Goal: Task Accomplishment & Management: Use online tool/utility

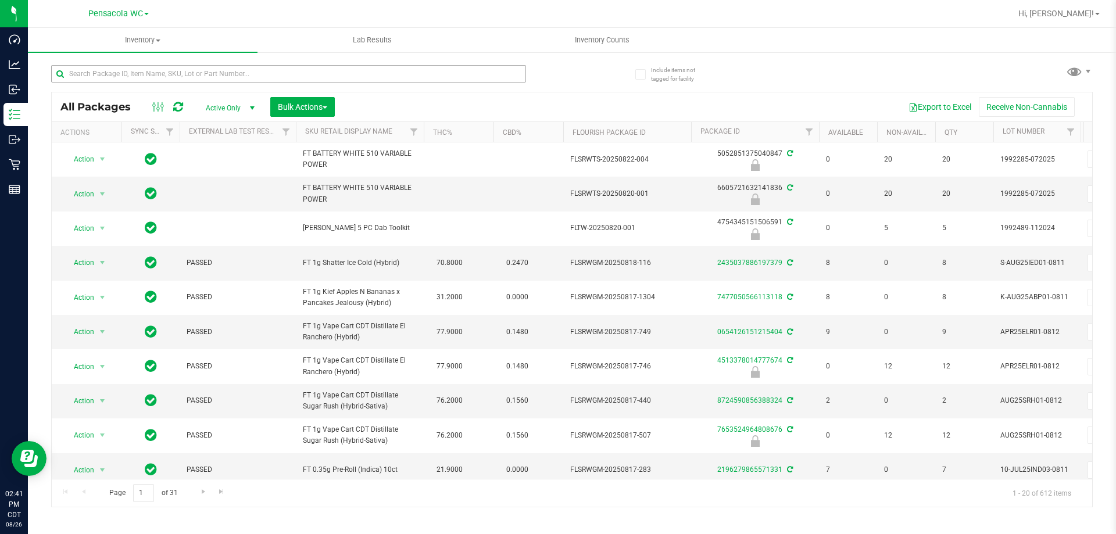
click at [274, 70] on input "text" at bounding box center [288, 73] width 475 height 17
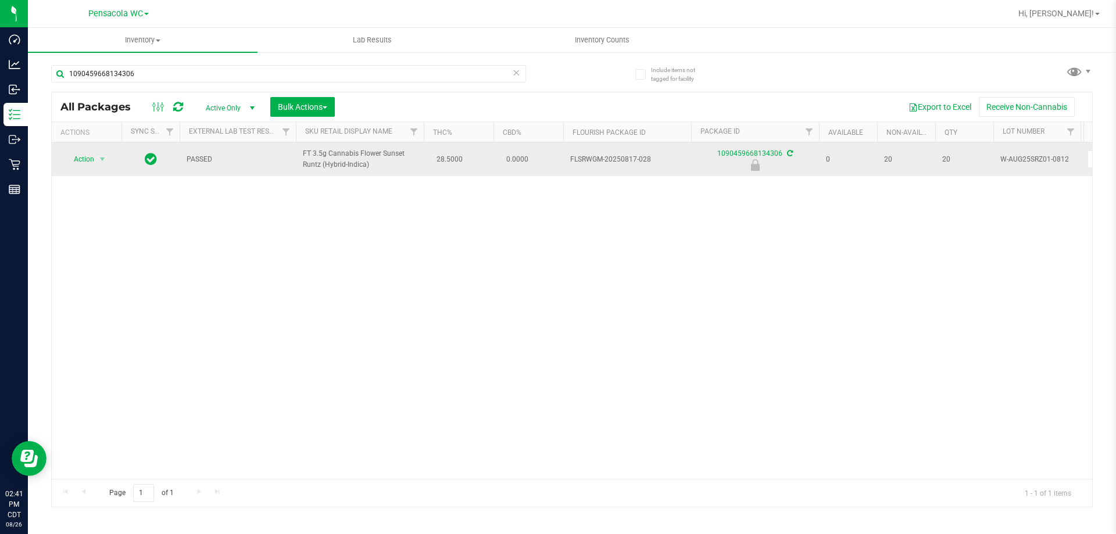
type input "1090459668134306"
click at [85, 160] on span "Action" at bounding box center [78, 159] width 31 height 16
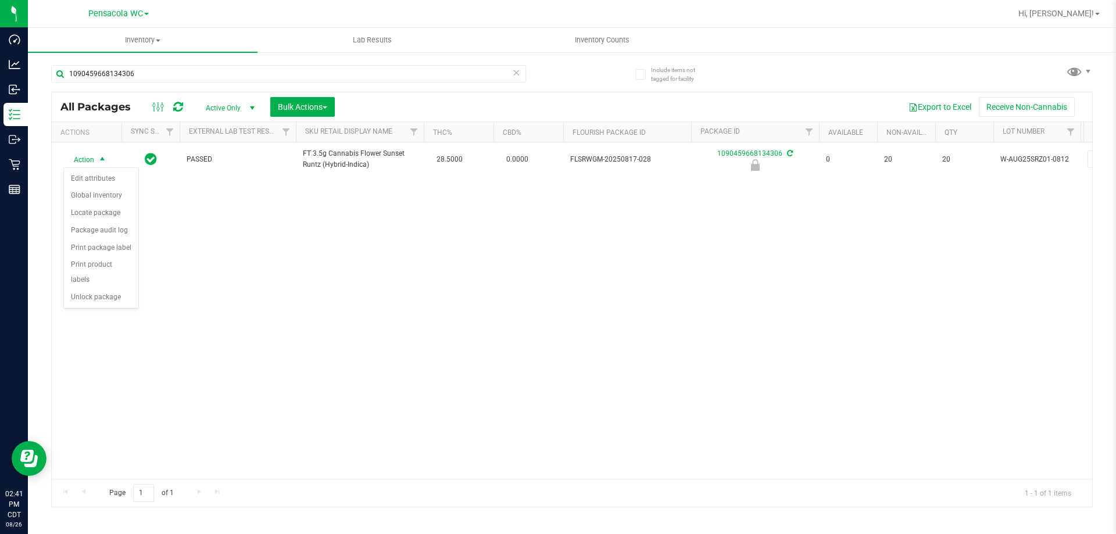
click at [87, 299] on div "Action Action Edit attributes Global inventory Locate package Package audit log…" at bounding box center [572, 310] width 1040 height 336
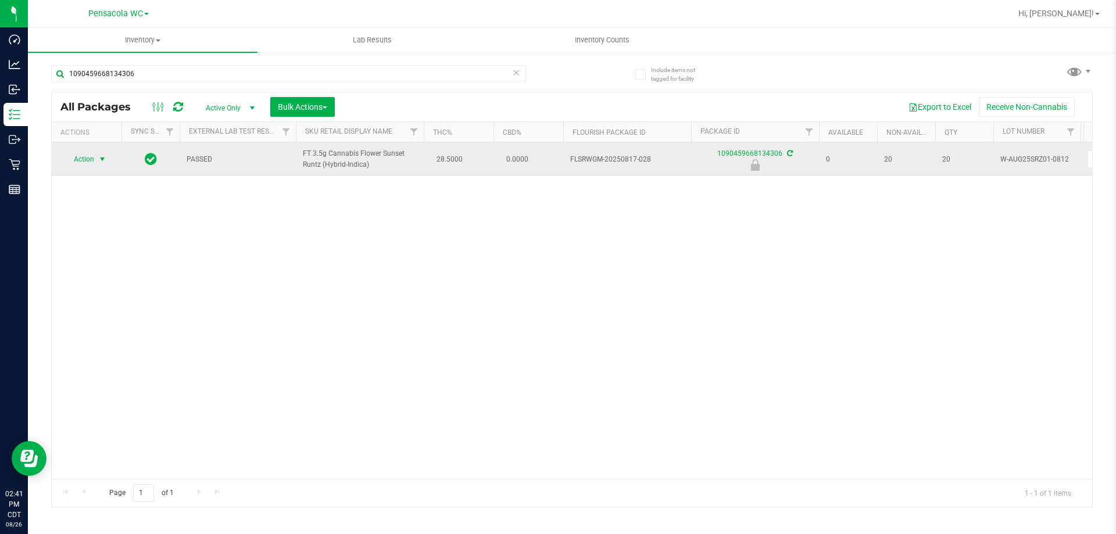
click at [100, 159] on span "select" at bounding box center [102, 159] width 9 height 9
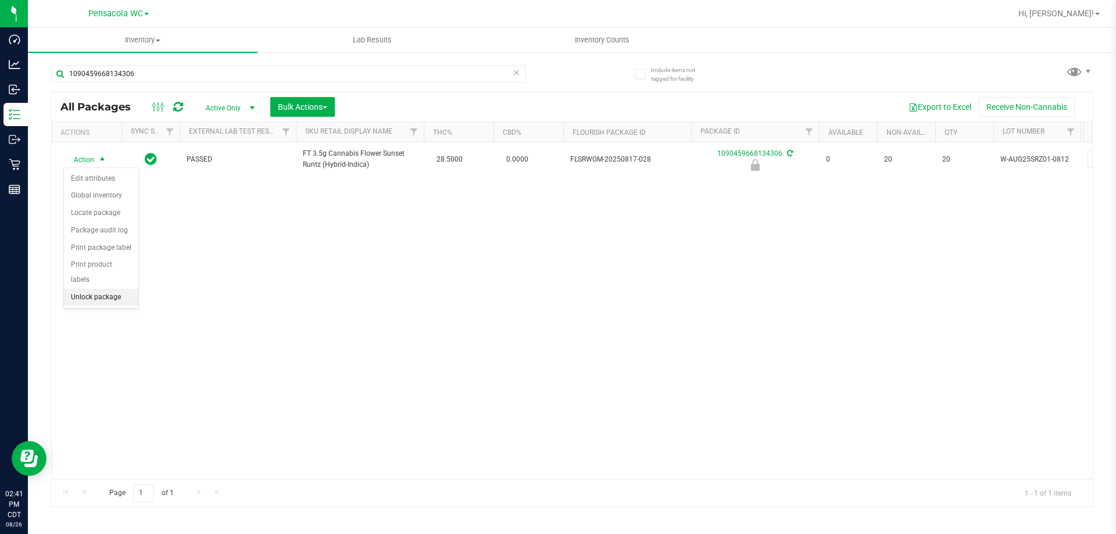
click at [76, 289] on li "Unlock package" at bounding box center [101, 297] width 74 height 17
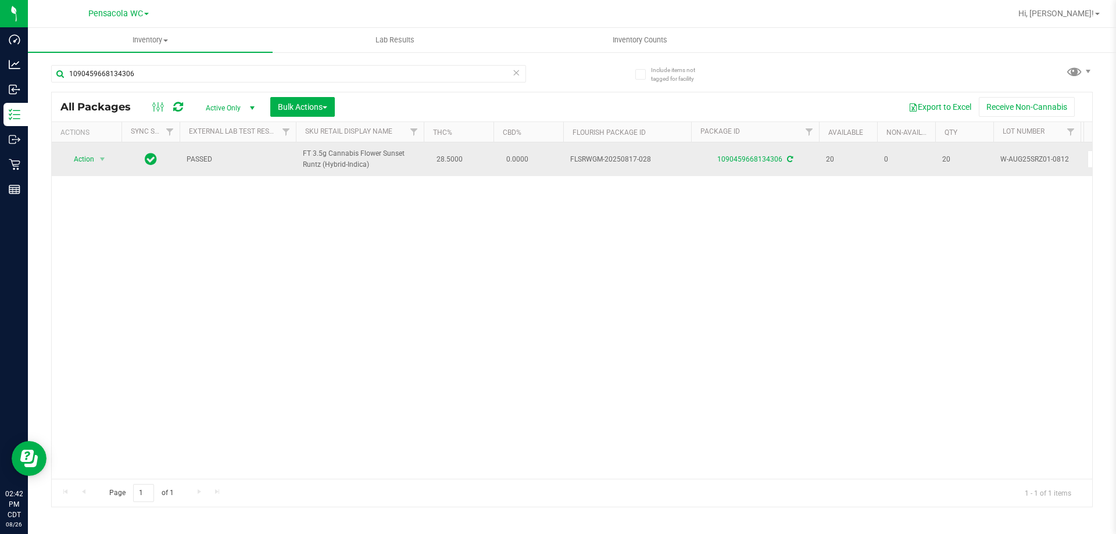
click at [84, 159] on span "Action" at bounding box center [78, 159] width 31 height 16
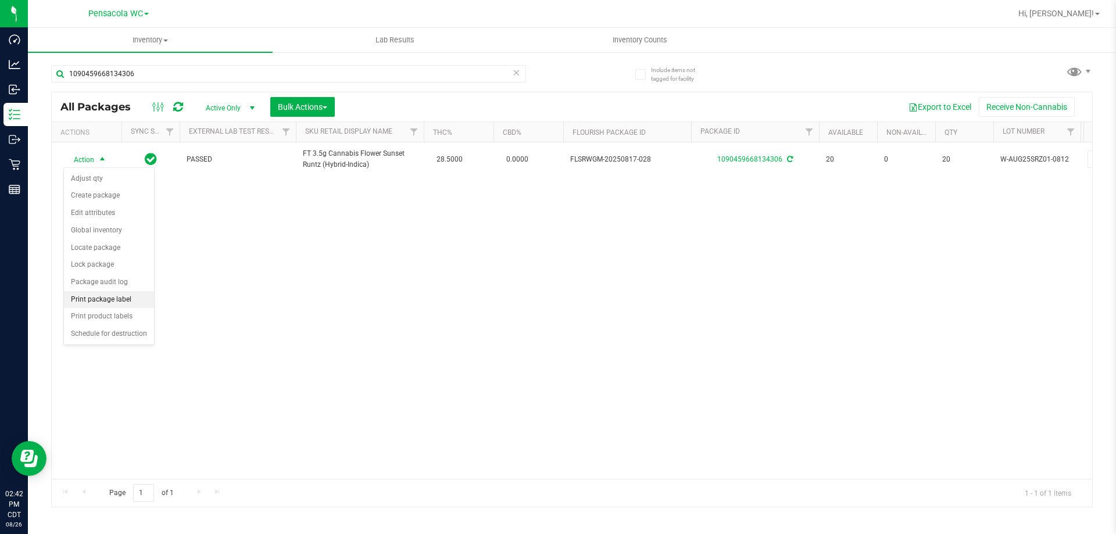
click at [102, 299] on li "Print package label" at bounding box center [109, 299] width 90 height 17
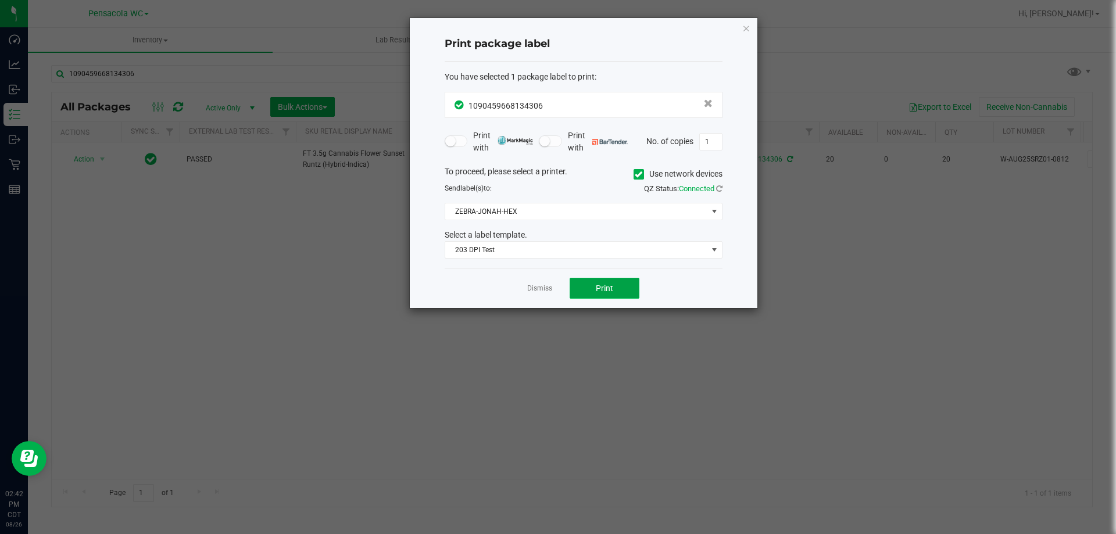
click at [594, 288] on button "Print" at bounding box center [604, 288] width 70 height 21
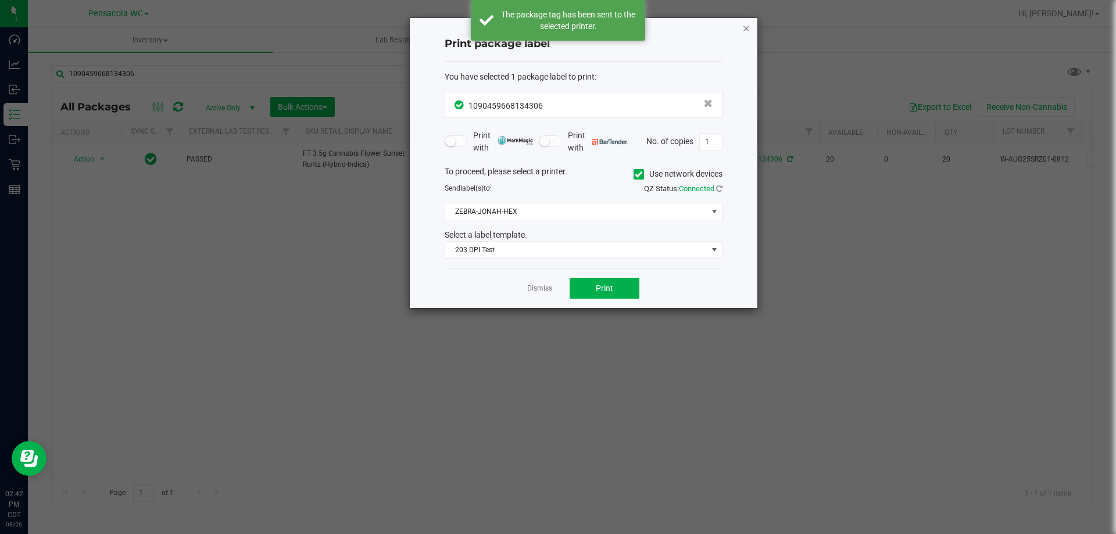
click at [747, 27] on icon "button" at bounding box center [746, 28] width 8 height 14
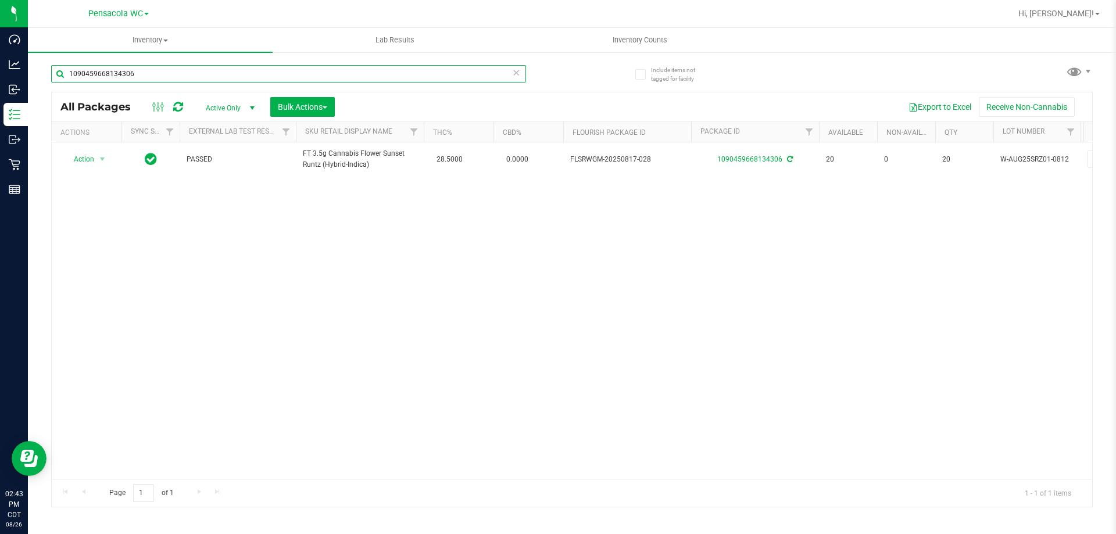
click at [471, 70] on input "1090459668134306" at bounding box center [288, 73] width 475 height 17
click at [469, 69] on input "1090459668134306" at bounding box center [288, 73] width 475 height 17
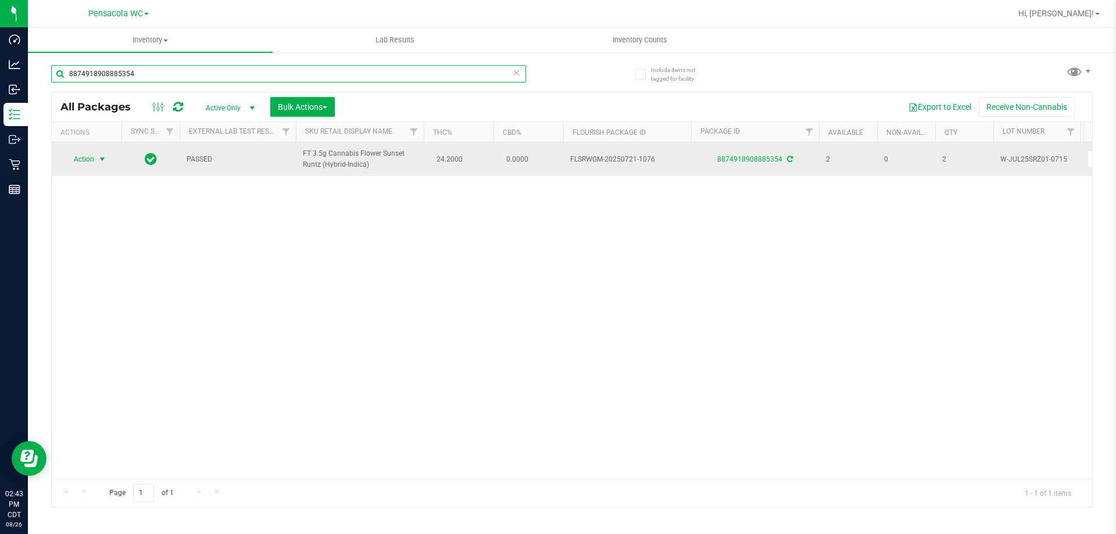
type input "8874918908885354"
click at [89, 162] on span "Action" at bounding box center [78, 159] width 31 height 16
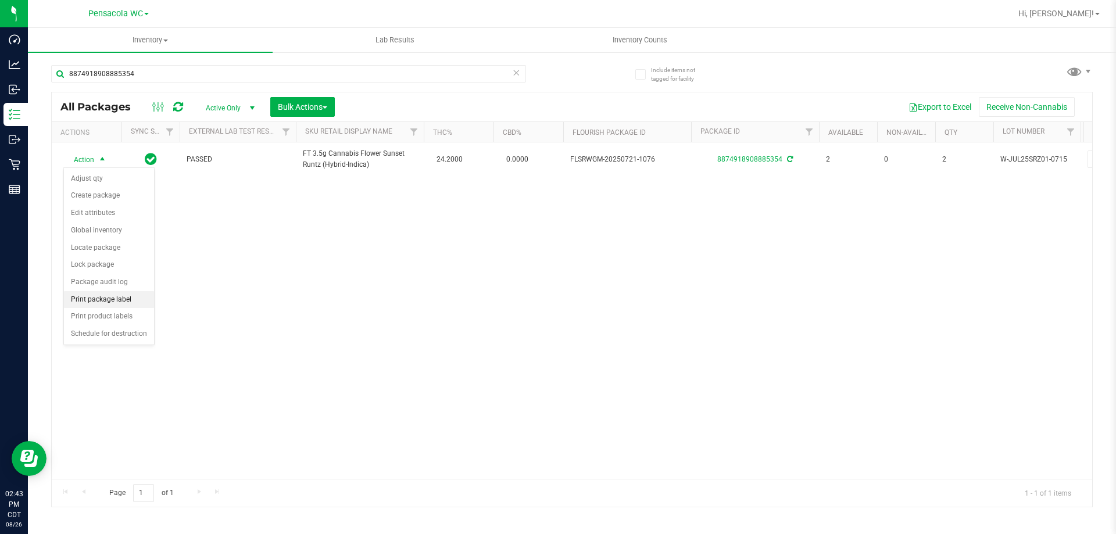
click at [133, 295] on li "Print package label" at bounding box center [109, 299] width 90 height 17
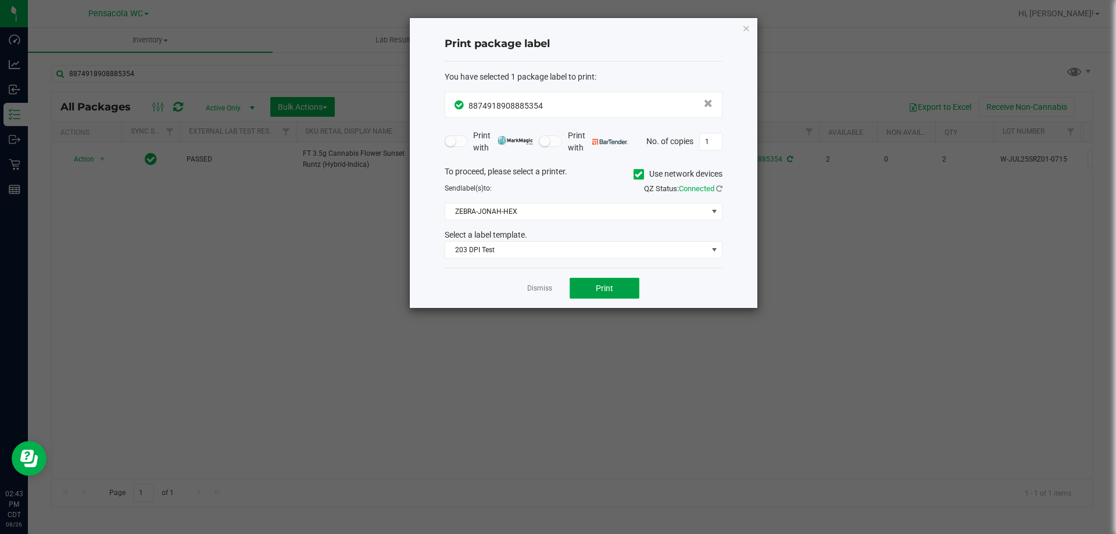
click at [578, 287] on button "Print" at bounding box center [604, 288] width 70 height 21
click at [597, 289] on span "Print" at bounding box center [604, 288] width 17 height 9
click at [550, 293] on link "Dismiss" at bounding box center [539, 289] width 25 height 10
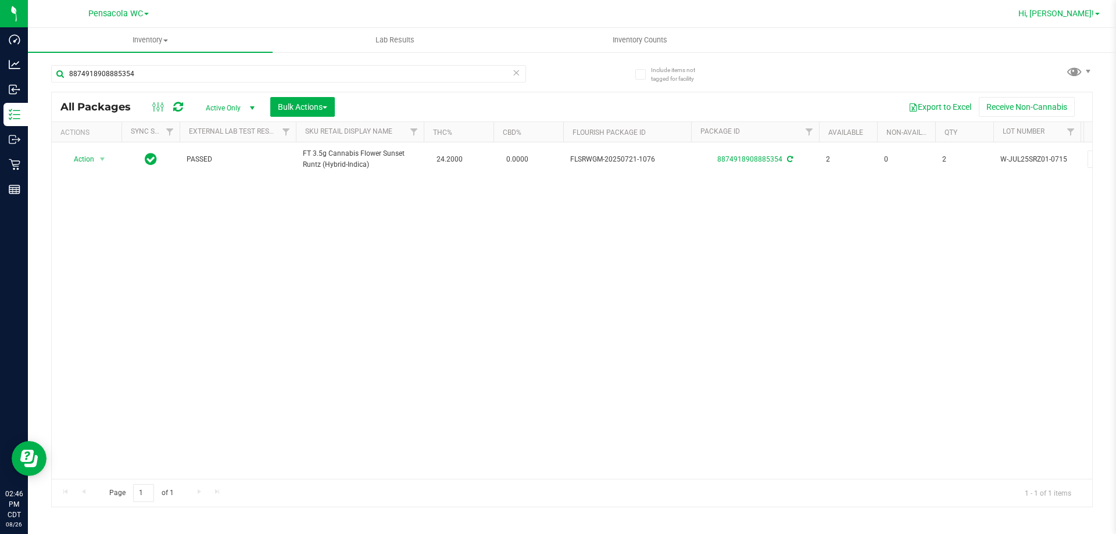
drag, startPoint x: 1089, startPoint y: 21, endPoint x: 1088, endPoint y: 16, distance: 6.1
click at [1089, 21] on div "Hi, Kevin!" at bounding box center [1058, 13] width 91 height 20
click at [1087, 16] on span "Hi, Kevin!" at bounding box center [1056, 13] width 76 height 9
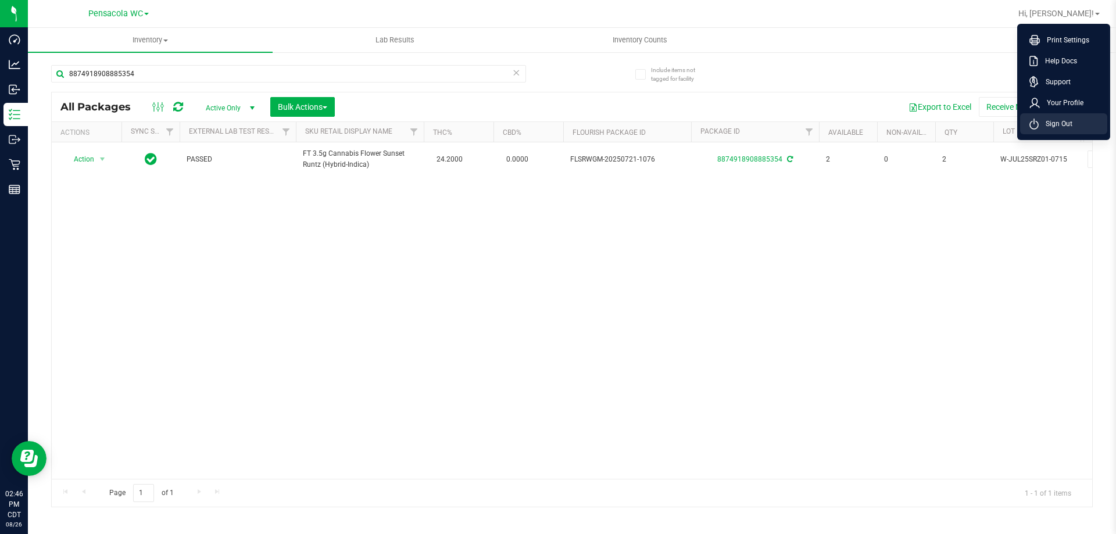
click at [1065, 119] on span "Sign Out" at bounding box center [1055, 124] width 34 height 12
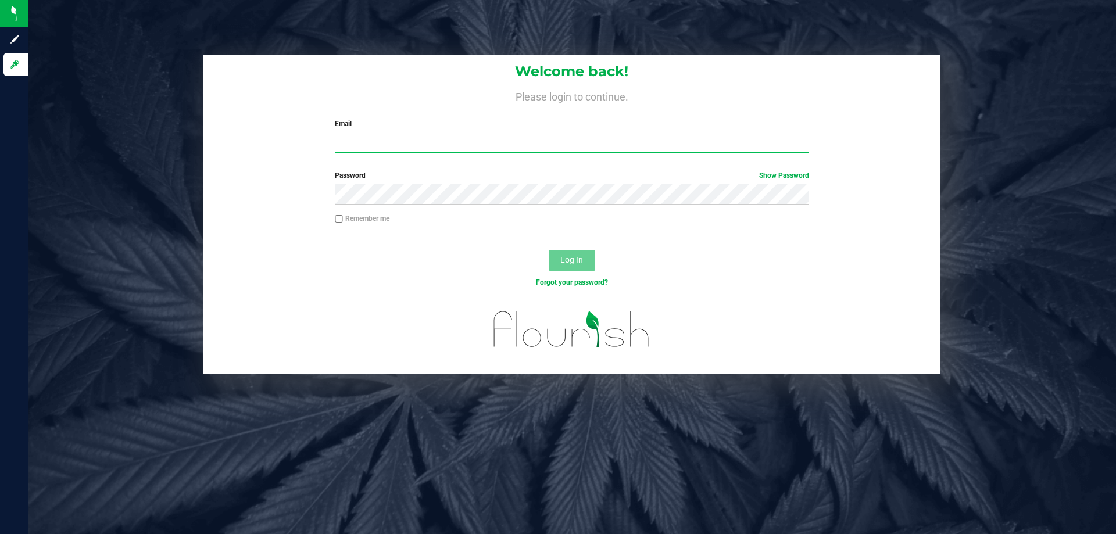
drag, startPoint x: 0, startPoint y: 0, endPoint x: 538, endPoint y: 146, distance: 557.4
click at [538, 146] on input "Email" at bounding box center [572, 142] width 474 height 21
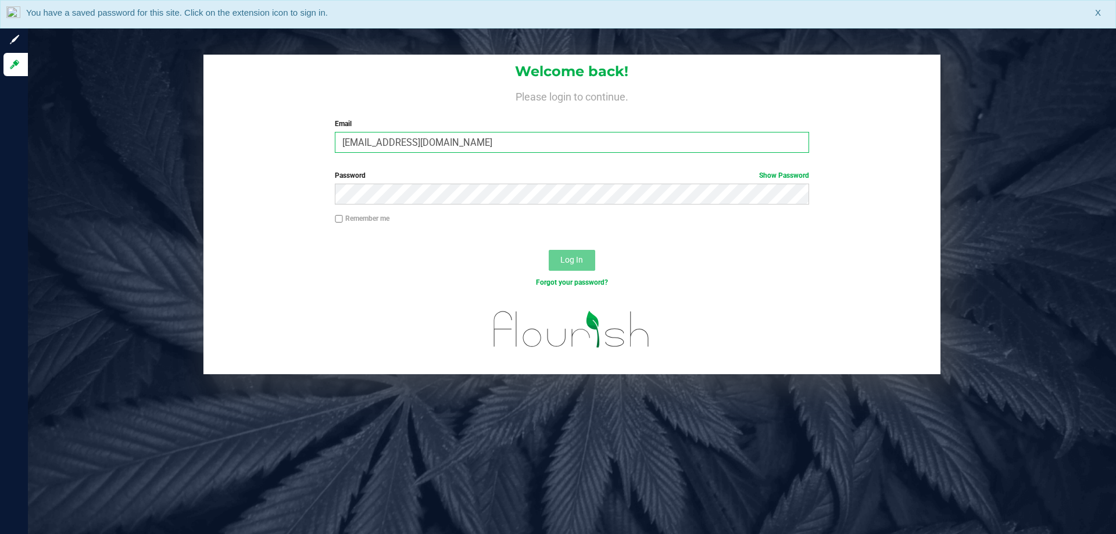
type input "[EMAIL_ADDRESS][DOMAIN_NAME]"
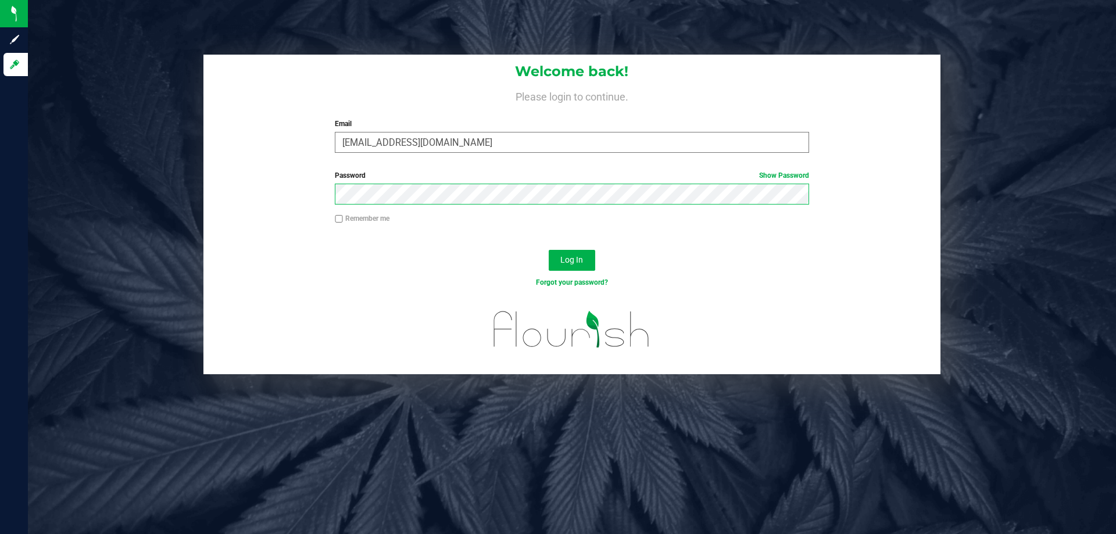
click at [548, 250] on button "Log In" at bounding box center [571, 260] width 46 height 21
